Goal: Information Seeking & Learning: Check status

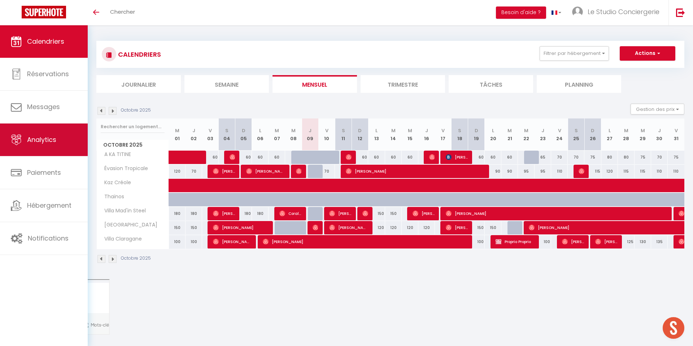
click at [40, 149] on link "Analytics" at bounding box center [44, 139] width 88 height 32
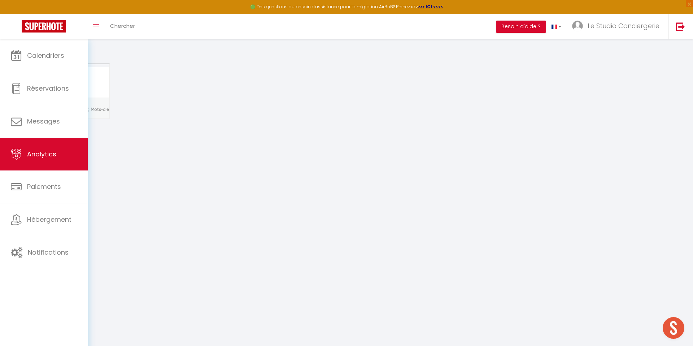
select select "2025"
select select "10"
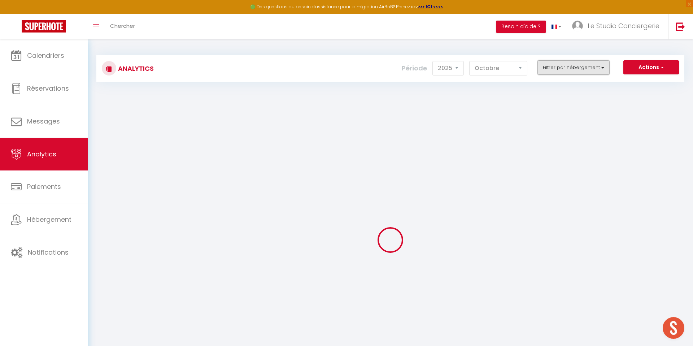
click at [552, 68] on button "Filtrer par hébergement" at bounding box center [574, 67] width 72 height 14
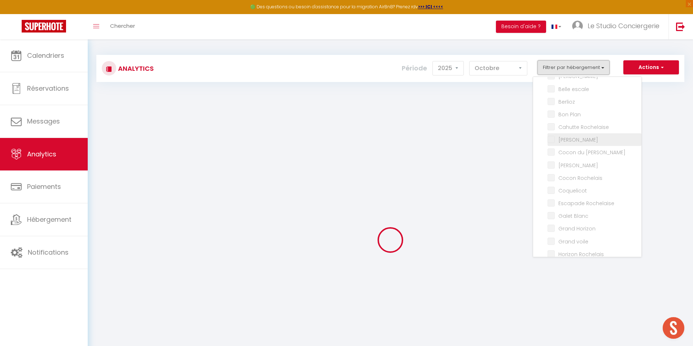
scroll to position [82, 0]
checkbox Rochelle "false"
checkbox input "false"
checkbox escale "false"
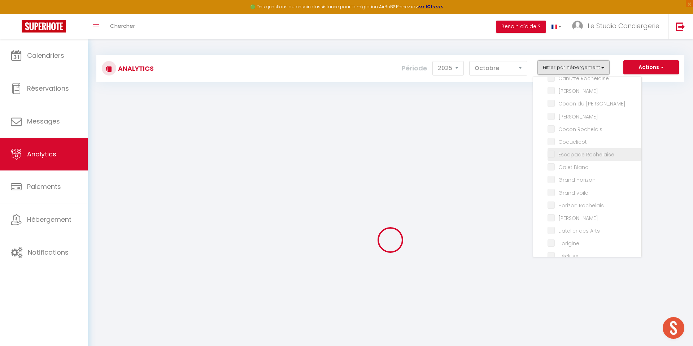
checkbox input "false"
checkbox Plan "false"
checkbox Rochelaise "false"
checkbox input "false"
checkbox Pérot "false"
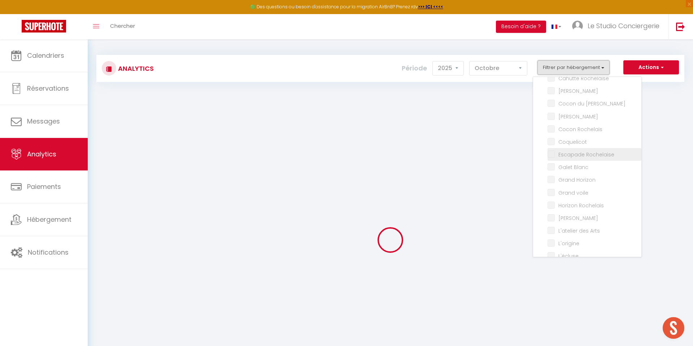
checkbox Urbain "false"
checkbox Rochelais "false"
checkbox input "false"
checkbox Rochelaise "false"
checkbox Blanc "false"
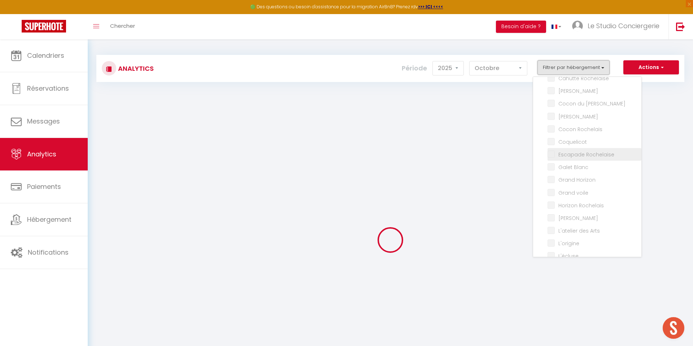
checkbox Horizon "false"
checkbox voile "false"
checkbox Rochelais "false"
checkbox Perot "false"
checkbox Arts "false"
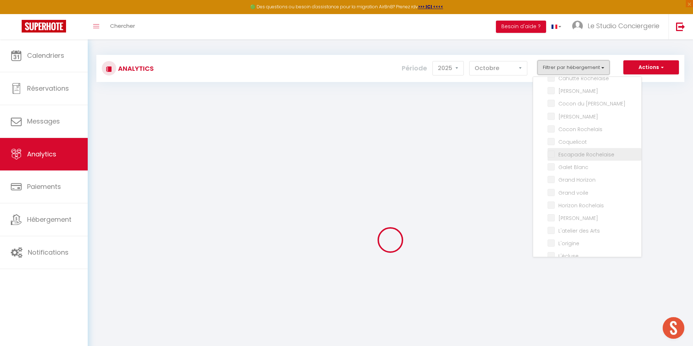
checkbox input "false"
checkbox Square "false"
checkbox input "false"
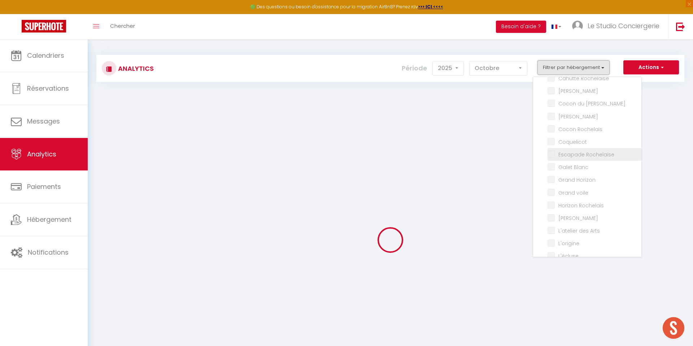
checkbox input "false"
checkbox bonheur "false"
checkbox Margot "false"
checkbox marché "false"
checkbox Horizon "false"
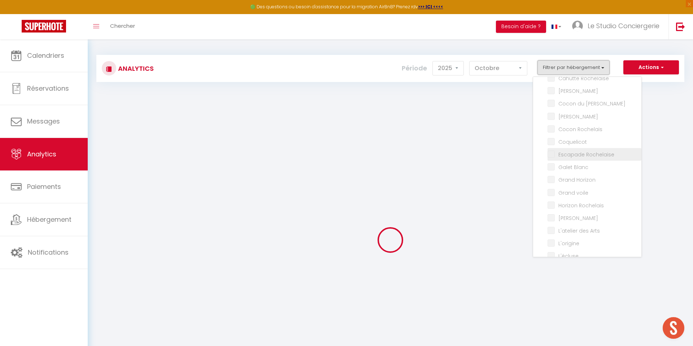
checkbox Albert "false"
checkbox Gabaret "false"
checkbox Malo "false"
checkbox input "false"
checkbox Éloi "false"
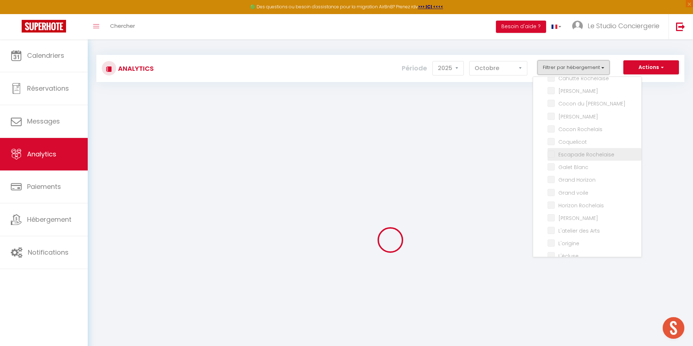
checkbox Matelot "false"
checkbox Capitaine "false"
checkbox Amiral "false"
checkbox input "false"
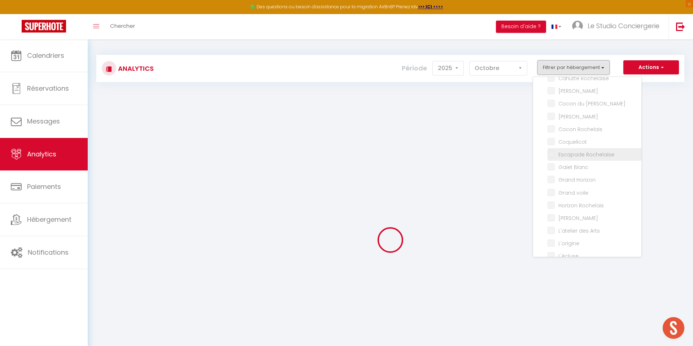
checkbox Marché "false"
checkbox Horizon "false"
checkbox input "false"
checkbox Mer "false"
checkbox input "false"
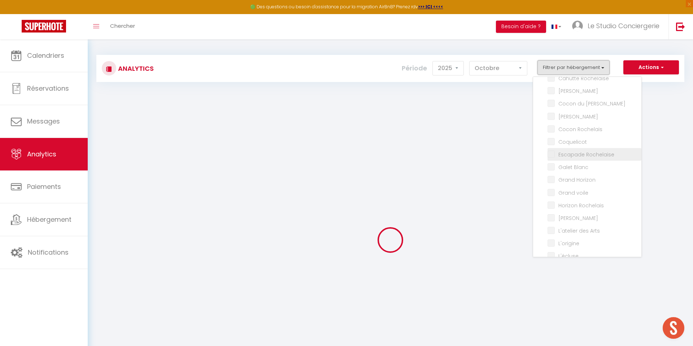
checkbox input "false"
checkbox Savoyard "false"
checkbox Sud "false"
checkbox TITINE "false"
checkbox Tropicale "false"
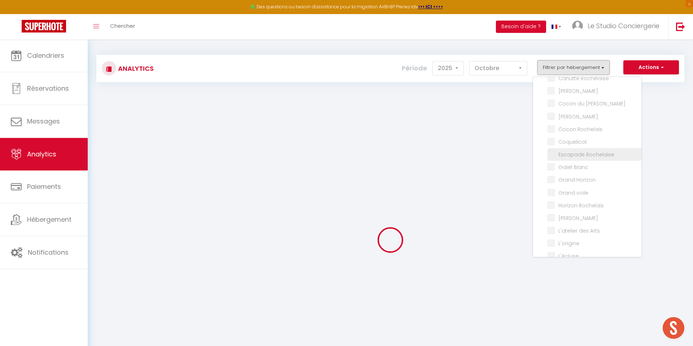
checkbox Créole "false"
checkbox input "false"
checkbox Steel "false"
checkbox Migaline "false"
checkbox Claragane "false"
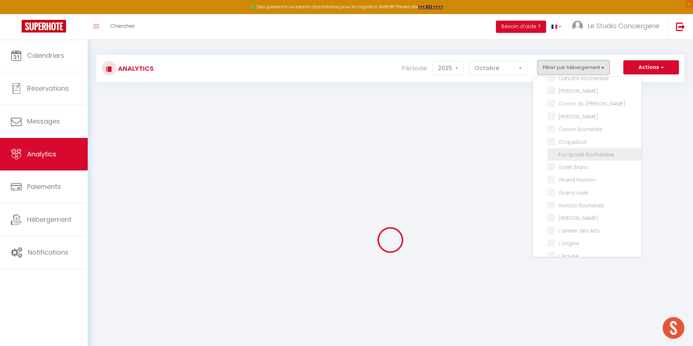
checkbox Only "false"
checkbox input "false"
checkbox Lillois "false"
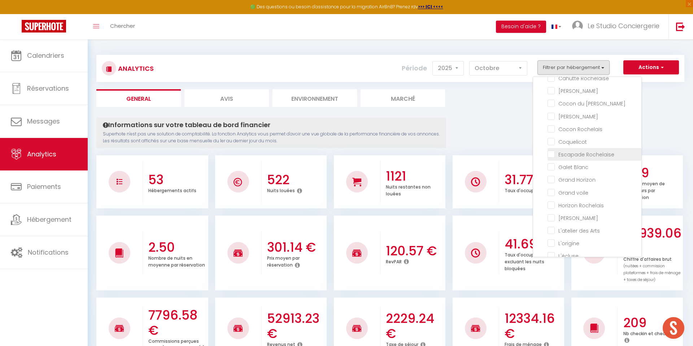
click at [551, 154] on Rochelaise "checkbox" at bounding box center [595, 153] width 94 height 7
checkbox Rochelaise "true"
checkbox input "false"
checkbox escale "false"
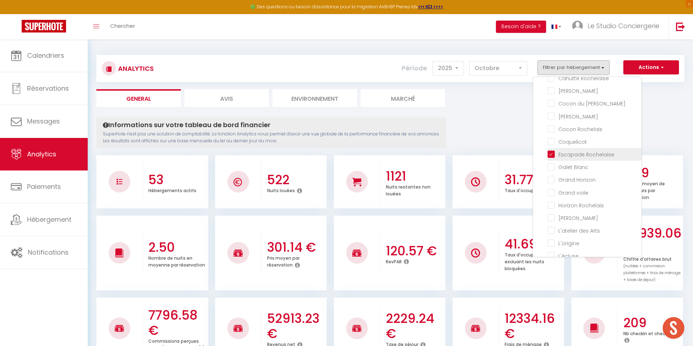
checkbox input "false"
checkbox Plan "false"
checkbox Rochelaise "false"
checkbox input "false"
checkbox Pérot "false"
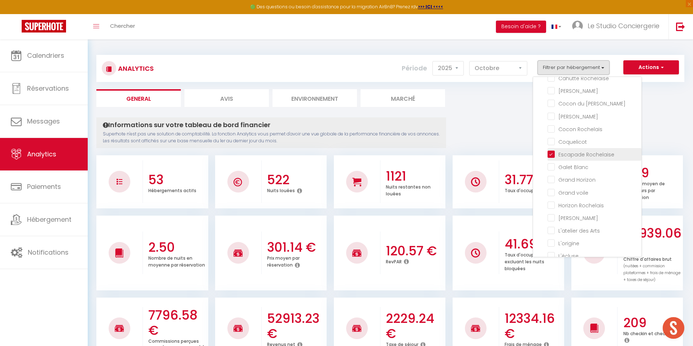
checkbox Urbain "false"
checkbox Rochelais "false"
checkbox input "false"
checkbox Blanc "false"
checkbox Horizon "false"
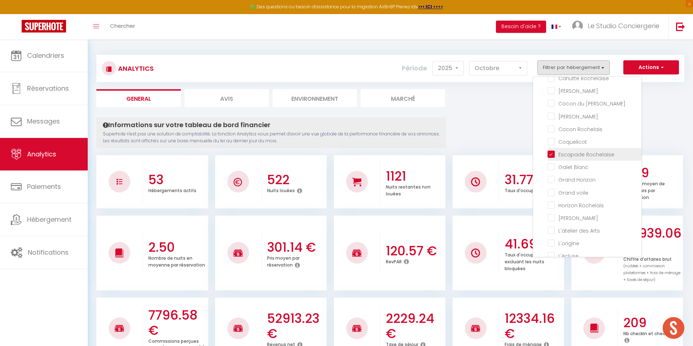
checkbox voile "false"
checkbox Rochelais "false"
checkbox Perot "false"
checkbox Arts "false"
checkbox input "false"
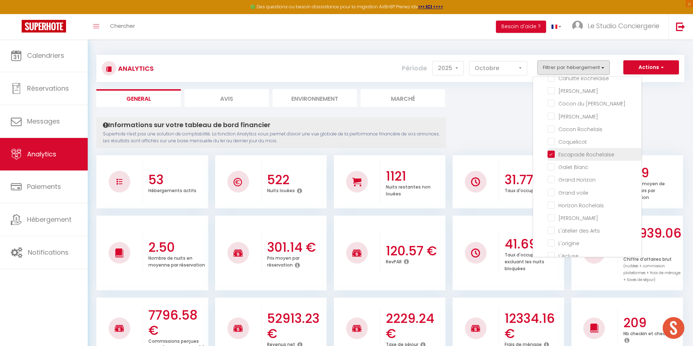
checkbox input "false"
checkbox Square "false"
checkbox input "false"
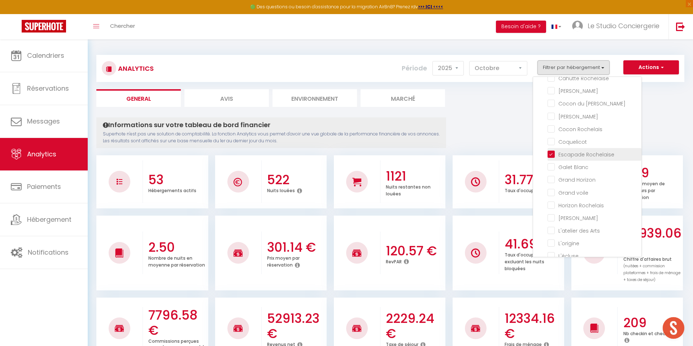
checkbox bonheur "false"
checkbox Margot "false"
checkbox marché "false"
checkbox Horizon "false"
checkbox Albert "false"
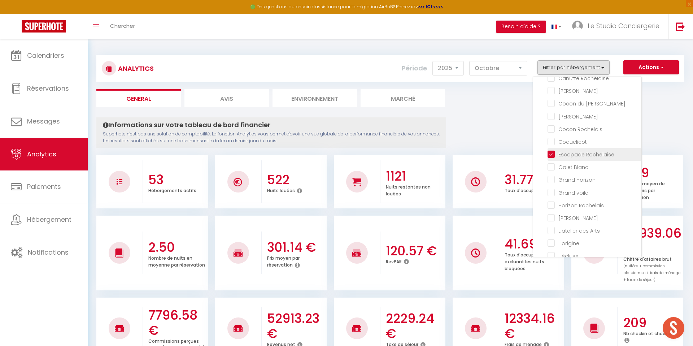
checkbox Gabaret "false"
checkbox Malo "false"
checkbox input "false"
checkbox Éloi "false"
checkbox Matelot "false"
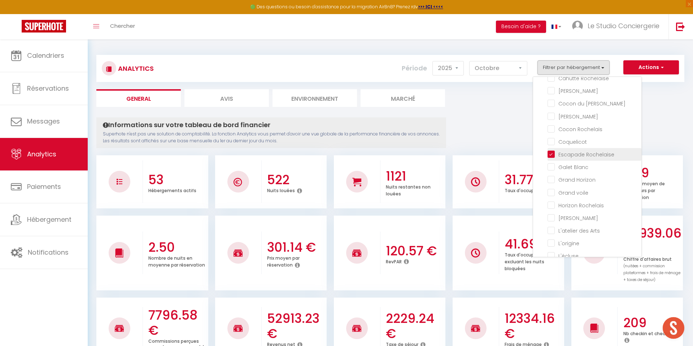
checkbox Capitaine "false"
checkbox Amiral "false"
checkbox input "false"
checkbox Marché "false"
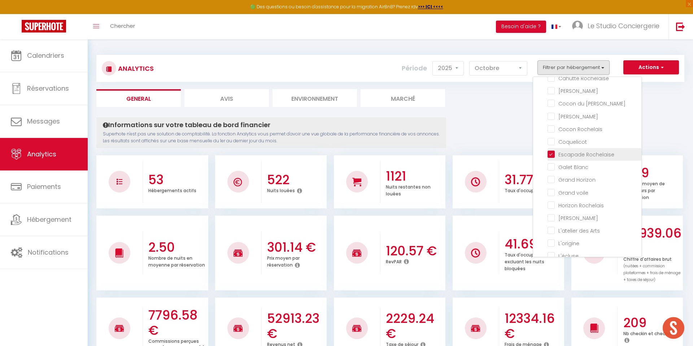
checkbox Horizon "false"
checkbox input "false"
checkbox Mer "false"
checkbox input "false"
checkbox Savoyard "false"
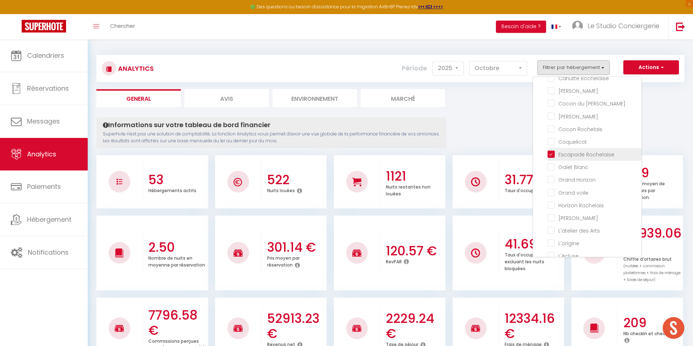
checkbox TITINE "false"
checkbox Tropicale "false"
checkbox Créole "false"
checkbox input "false"
checkbox Steel "false"
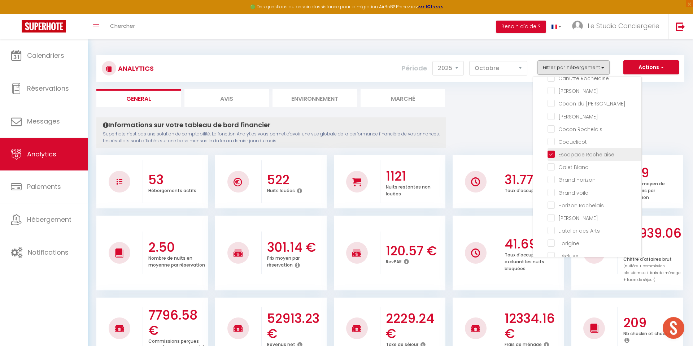
checkbox Migaline "false"
checkbox Claragane "false"
checkbox input "false"
checkbox Lillois "false"
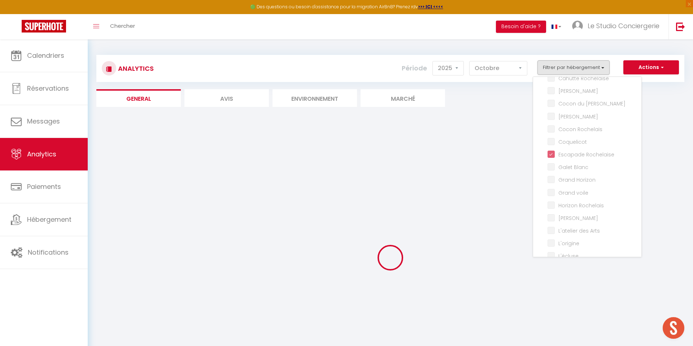
checkbox input "false"
checkbox escale "false"
checkbox input "false"
checkbox Plan "false"
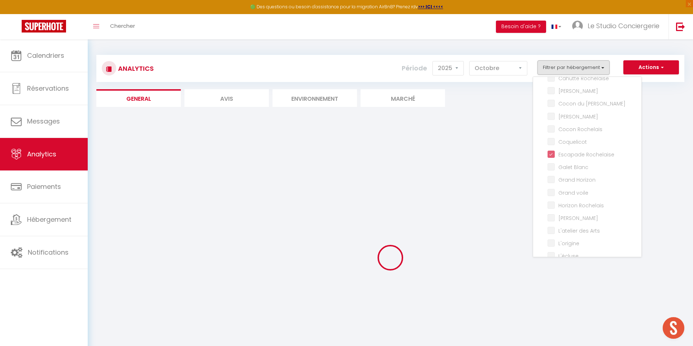
checkbox Rochelaise "false"
checkbox input "false"
checkbox Pérot "false"
checkbox Urbain "false"
checkbox Rochelais "false"
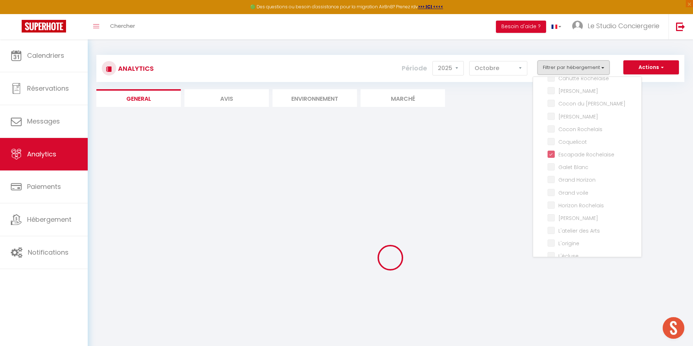
checkbox input "false"
checkbox Blanc "false"
checkbox Horizon "false"
checkbox voile "false"
checkbox Rochelais "false"
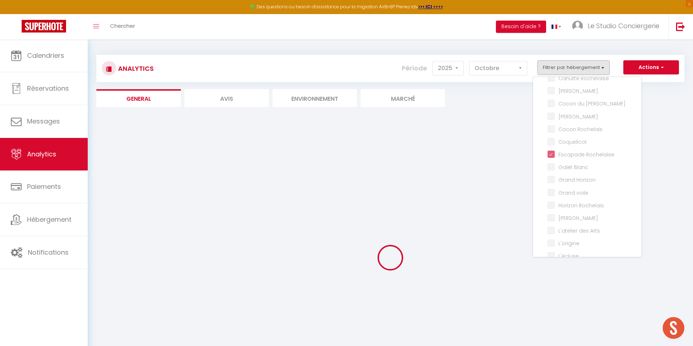
checkbox Perot "false"
checkbox Arts "false"
checkbox input "false"
checkbox Square "false"
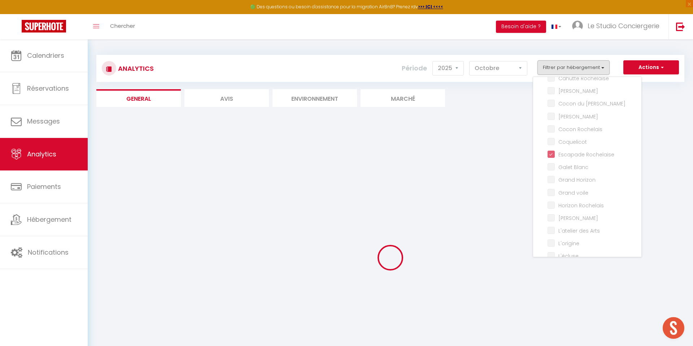
checkbox input "false"
checkbox bonheur "false"
checkbox Margot "false"
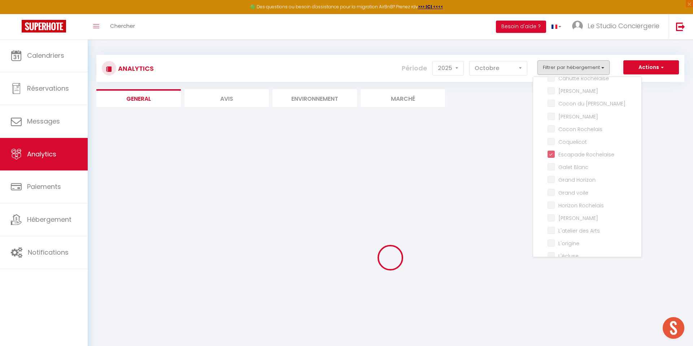
checkbox marché "false"
checkbox Horizon "false"
checkbox Albert "false"
checkbox Gabaret "false"
checkbox Malo "false"
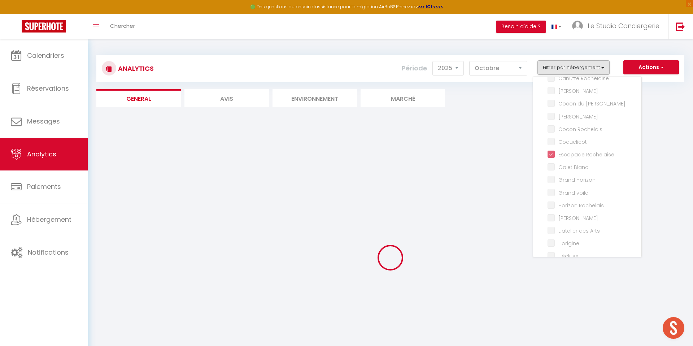
checkbox input "false"
checkbox Éloi "false"
checkbox Matelot "false"
checkbox Capitaine "false"
checkbox Amiral "false"
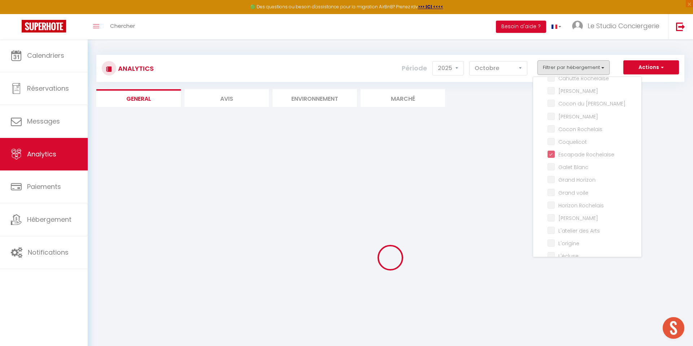
checkbox input "false"
checkbox Marché "false"
checkbox Horizon "false"
checkbox input "false"
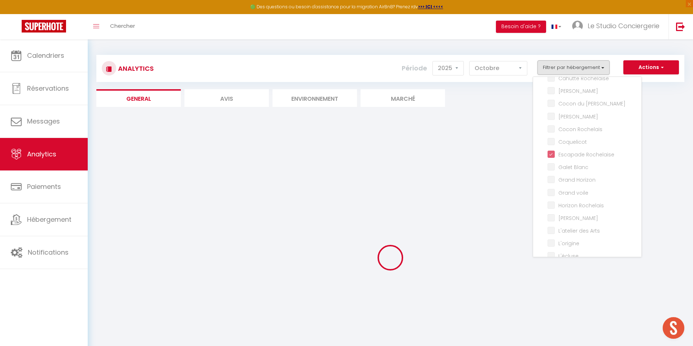
checkbox Mer "false"
checkbox input "false"
checkbox Savoyard "false"
checkbox TITINE "false"
checkbox Tropicale "false"
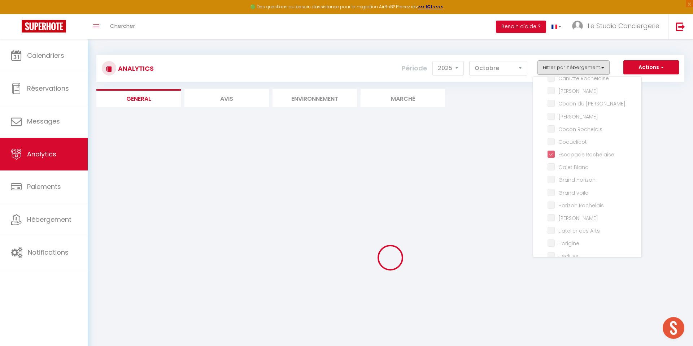
checkbox Créole "false"
checkbox input "false"
checkbox Steel "false"
checkbox Migaline "false"
checkbox Claragane "false"
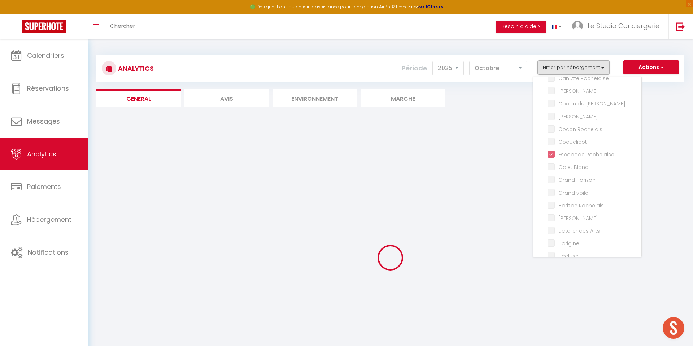
checkbox input "false"
checkbox Lillois "false"
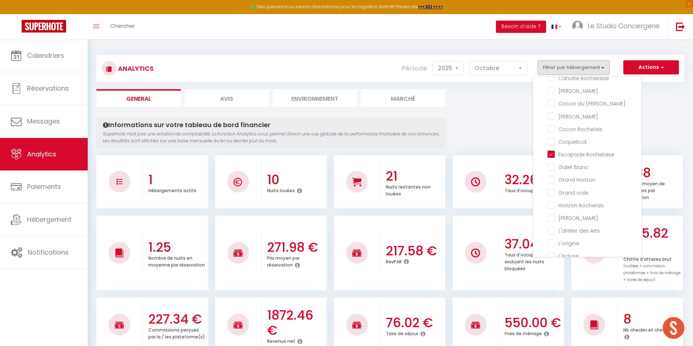
scroll to position [559, 0]
